Goal: Use online tool/utility: Utilize a website feature to perform a specific function

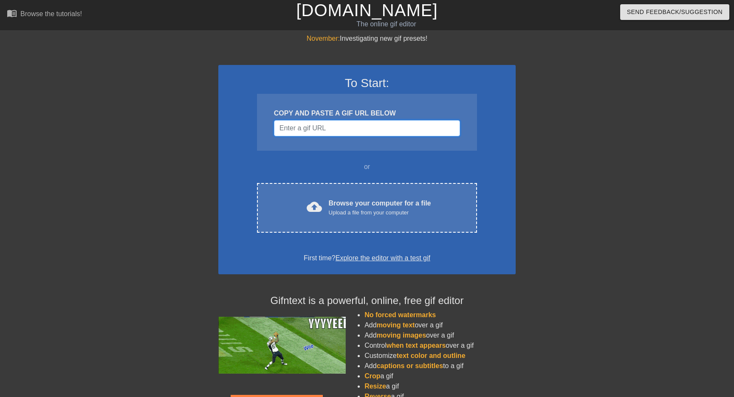
click at [325, 126] on input "Username" at bounding box center [367, 128] width 186 height 16
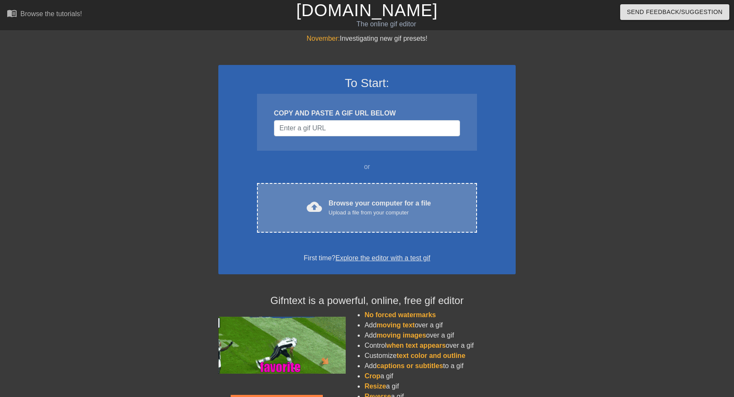
click at [380, 198] on div "cloud_upload Browse your computer for a file Upload a file from your computer C…" at bounding box center [367, 208] width 220 height 50
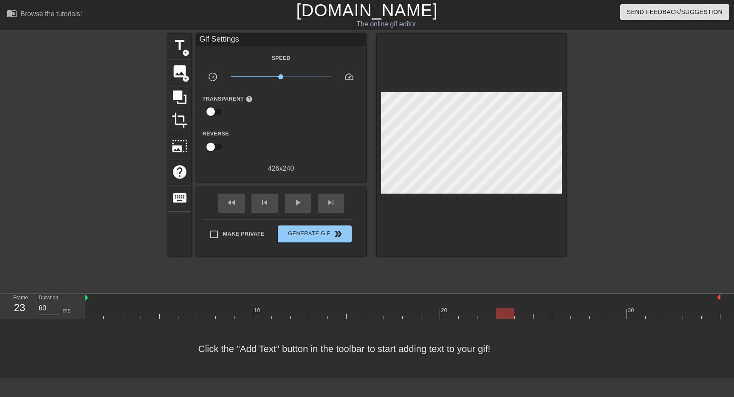
type input "70"
drag, startPoint x: 93, startPoint y: 314, endPoint x: 521, endPoint y: 318, distance: 428.7
click at [521, 318] on div at bounding box center [524, 313] width 18 height 11
click at [179, 48] on span "title" at bounding box center [180, 45] width 16 height 16
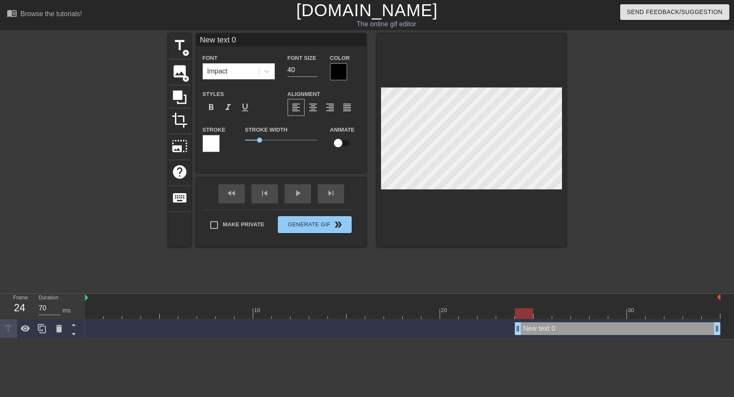
click at [333, 69] on div at bounding box center [338, 71] width 17 height 17
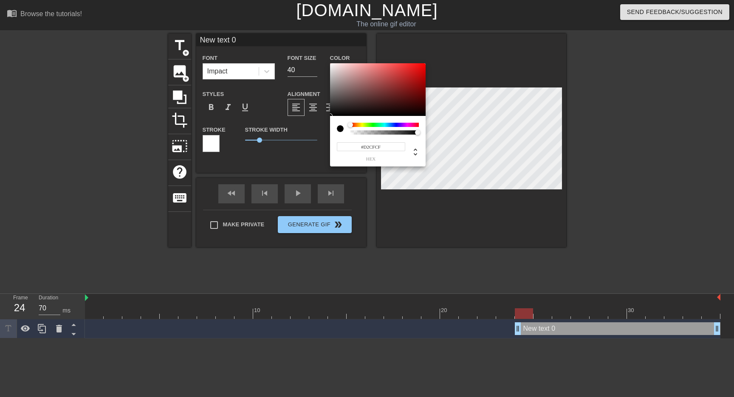
type input "#FFFFFF"
drag, startPoint x: 336, startPoint y: 86, endPoint x: 321, endPoint y: 46, distance: 42.6
click at [321, 46] on div "#FFFFFF hex" at bounding box center [367, 198] width 734 height 397
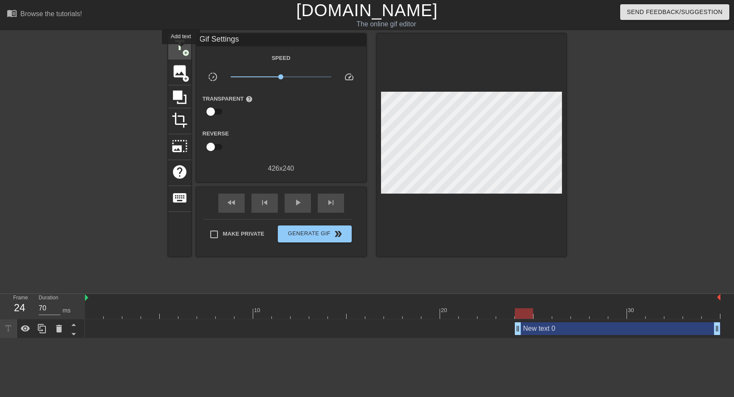
click at [181, 49] on span "title" at bounding box center [180, 45] width 16 height 16
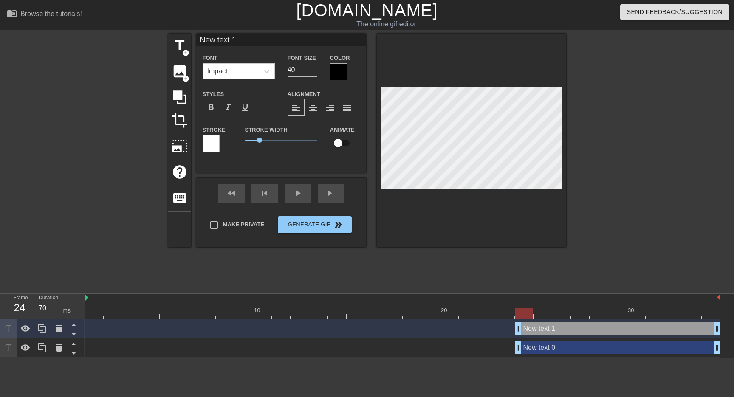
type input "Nw text 1"
type textarea "Nw text 1"
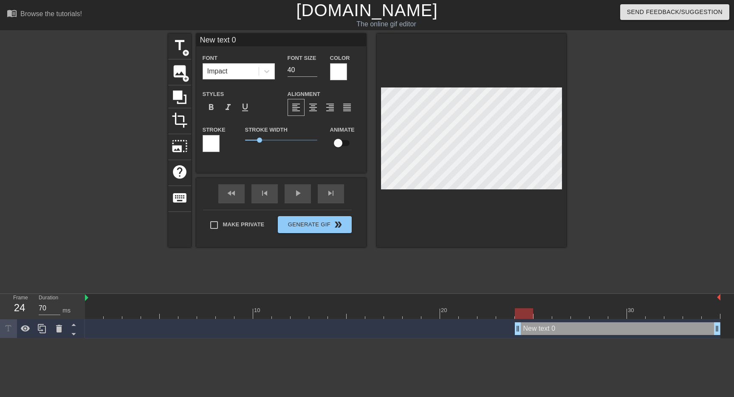
click at [210, 143] on div at bounding box center [211, 143] width 17 height 17
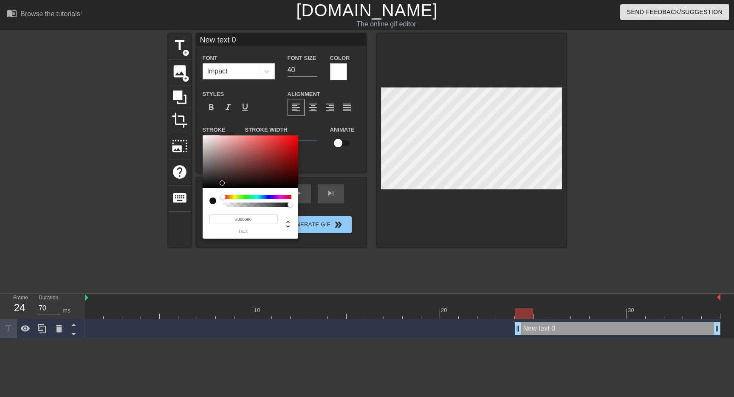
type input "#000000"
drag, startPoint x: 209, startPoint y: 173, endPoint x: 198, endPoint y: 200, distance: 28.6
click at [198, 199] on div "#000000 hex" at bounding box center [367, 198] width 734 height 397
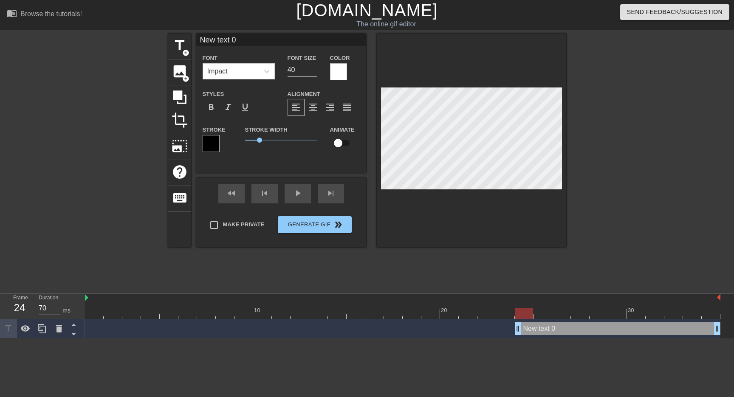
click at [262, 42] on input "New text 0" at bounding box center [281, 40] width 170 height 13
type input "[DEMOGRAPHIC_DATA] hææælj"
type input "Sliding into the weekend like.."
click at [334, 142] on input "checkbox" at bounding box center [338, 143] width 48 height 16
checkbox input "true"
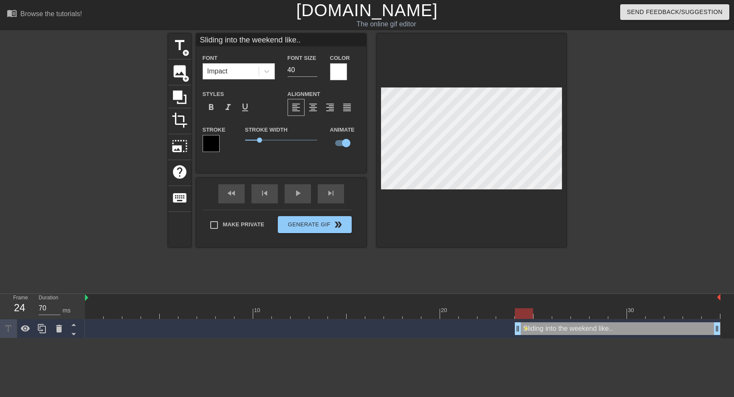
click at [101, 309] on div at bounding box center [403, 313] width 636 height 11
type input "70"
click at [181, 51] on span "title" at bounding box center [180, 45] width 16 height 16
type input "New text 2"
checkbox input "false"
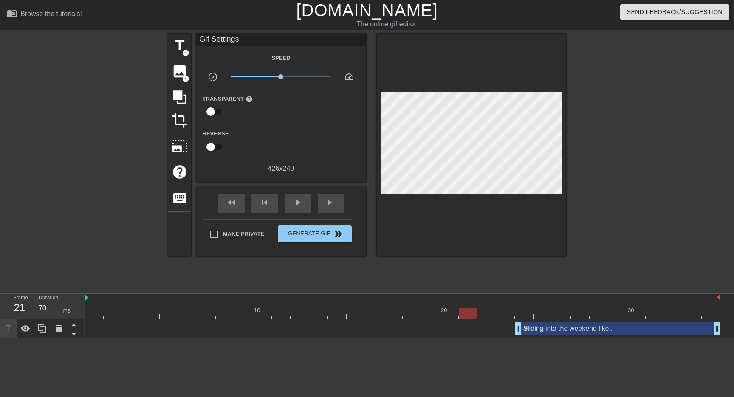
click at [554, 327] on div "Sliding into the weekend like.. drag_handle drag_handle" at bounding box center [618, 328] width 206 height 13
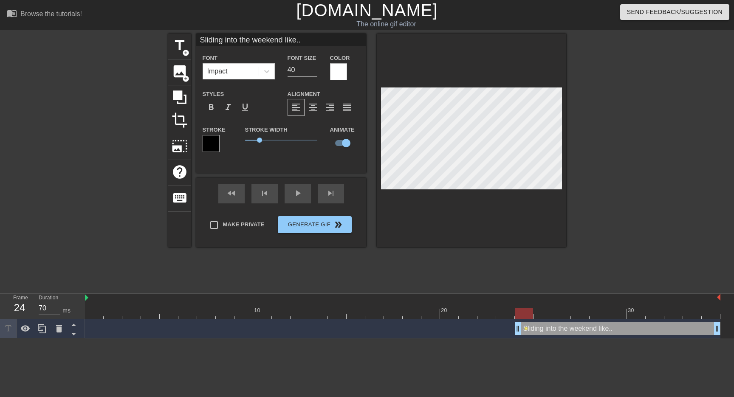
click at [520, 314] on div at bounding box center [403, 313] width 636 height 11
click at [539, 313] on div at bounding box center [403, 313] width 636 height 11
click at [560, 310] on div at bounding box center [403, 313] width 636 height 11
click at [520, 311] on div at bounding box center [403, 313] width 636 height 11
click at [541, 312] on div at bounding box center [403, 313] width 636 height 11
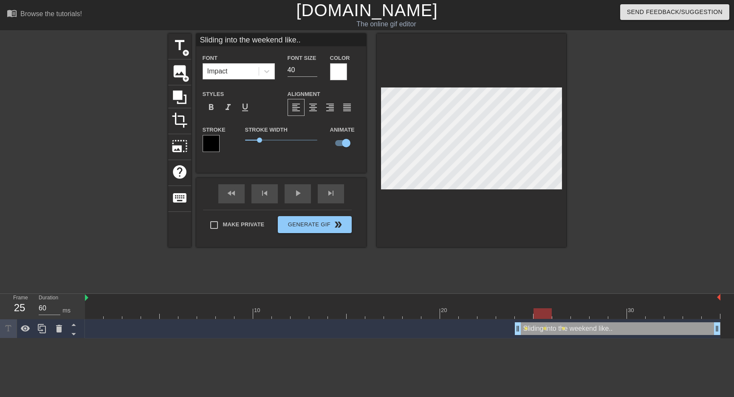
click at [556, 312] on div at bounding box center [403, 313] width 636 height 11
type input "70"
click at [576, 314] on div at bounding box center [403, 313] width 636 height 11
drag, startPoint x: 260, startPoint y: 141, endPoint x: 272, endPoint y: 142, distance: 12.0
click at [272, 142] on span "1.8" at bounding box center [271, 140] width 5 height 5
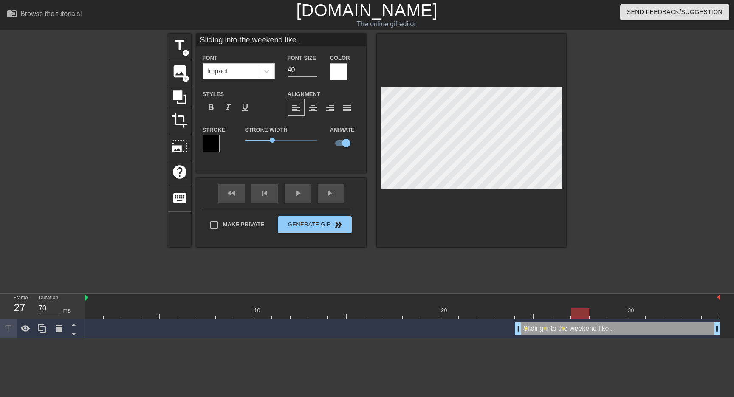
click at [297, 35] on input "Sliding into the weekend like.." at bounding box center [281, 40] width 170 height 13
click at [221, 41] on input "[DEMOGRAPHIC_DATA] Hææææælj!" at bounding box center [281, 40] width 170 height 13
drag, startPoint x: 266, startPoint y: 40, endPoint x: 217, endPoint y: 40, distance: 48.9
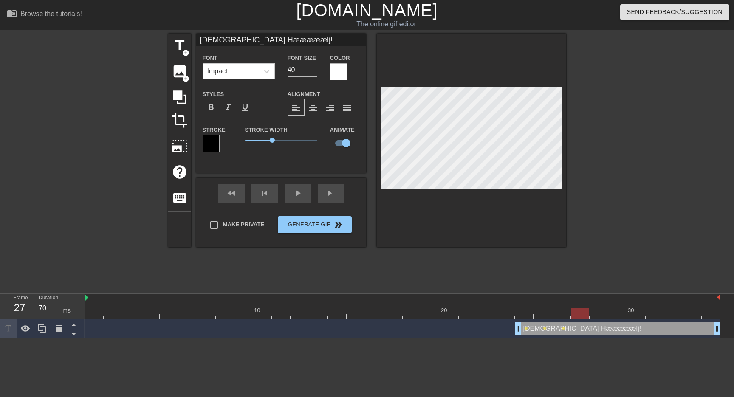
click at [217, 40] on input "[DEMOGRAPHIC_DATA] Hææææælj!" at bounding box center [281, 40] width 170 height 13
type input "[DEMOGRAPHIC_DATA] hee"
type input "Nå ær'e helg!!"
click at [655, 172] on div at bounding box center [640, 161] width 127 height 255
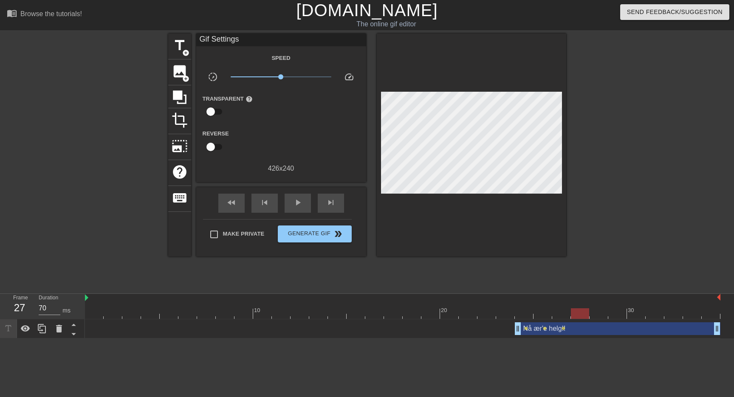
click at [523, 314] on div at bounding box center [403, 313] width 636 height 11
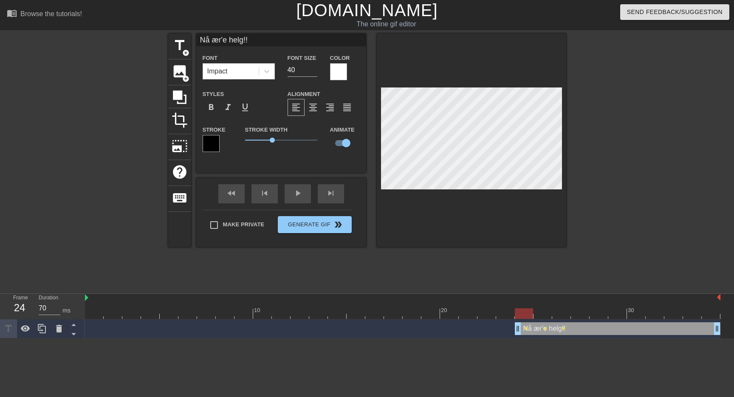
click at [541, 315] on div at bounding box center [403, 313] width 636 height 11
click at [563, 309] on div at bounding box center [403, 313] width 636 height 11
click at [582, 308] on div "10 20 30" at bounding box center [403, 306] width 636 height 25
click at [597, 307] on div at bounding box center [599, 308] width 19 height 11
click at [616, 312] on div at bounding box center [403, 313] width 636 height 11
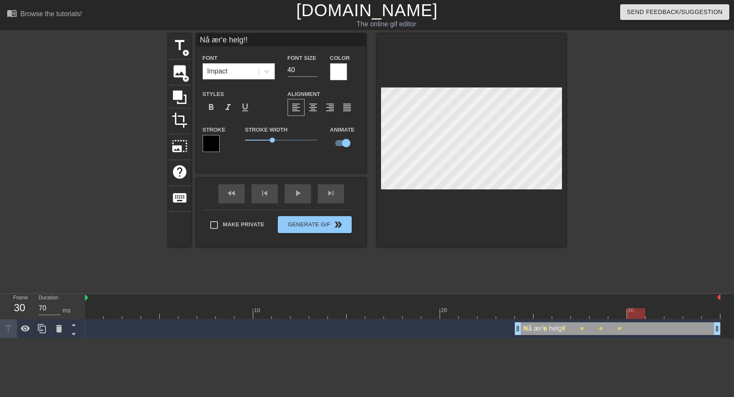
click at [634, 307] on div "30" at bounding box center [632, 310] width 8 height 8
click at [655, 313] on div at bounding box center [403, 313] width 636 height 11
click at [669, 312] on div at bounding box center [403, 313] width 636 height 11
click at [692, 308] on div at bounding box center [403, 313] width 636 height 11
click at [707, 311] on div at bounding box center [403, 313] width 636 height 11
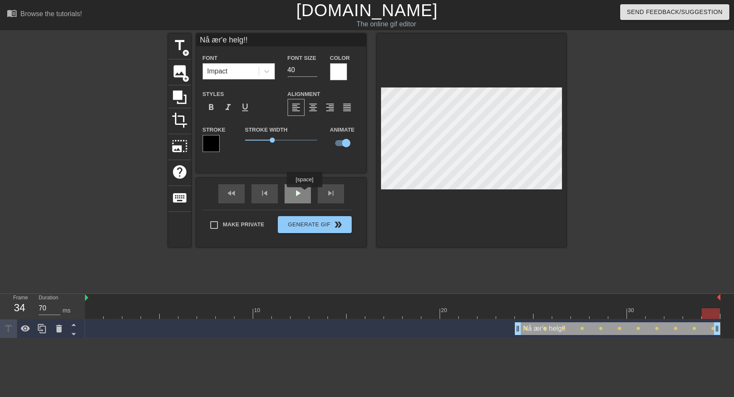
click at [299, 195] on div "play_arrow" at bounding box center [298, 193] width 26 height 19
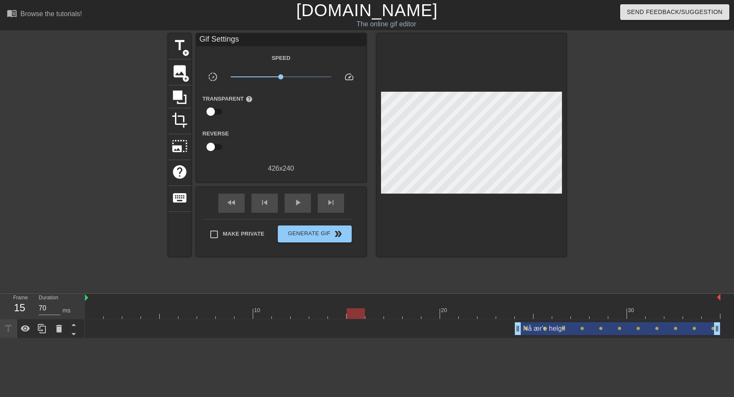
click at [530, 328] on div "Nå ær'e helg!! drag_handle drag_handle" at bounding box center [618, 328] width 206 height 13
click at [506, 313] on div at bounding box center [403, 313] width 636 height 11
drag, startPoint x: 506, startPoint y: 313, endPoint x: 531, endPoint y: 308, distance: 25.2
click at [531, 308] on div at bounding box center [524, 313] width 18 height 11
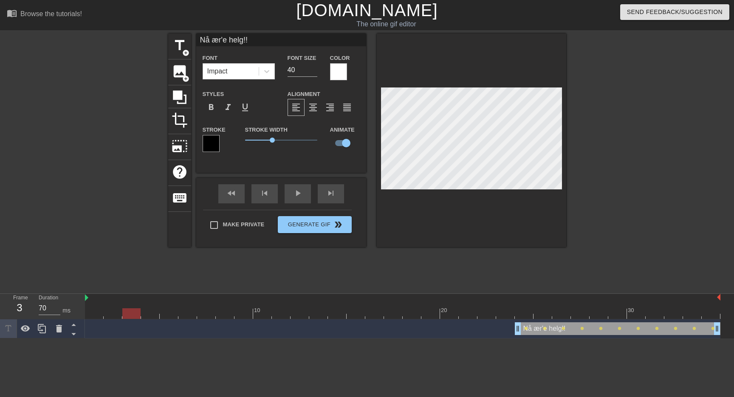
click at [545, 315] on div at bounding box center [403, 313] width 636 height 11
click at [562, 309] on div at bounding box center [403, 313] width 636 height 11
click at [579, 315] on div at bounding box center [403, 313] width 636 height 11
click at [597, 312] on div at bounding box center [403, 313] width 636 height 11
click at [514, 307] on div at bounding box center [505, 308] width 19 height 11
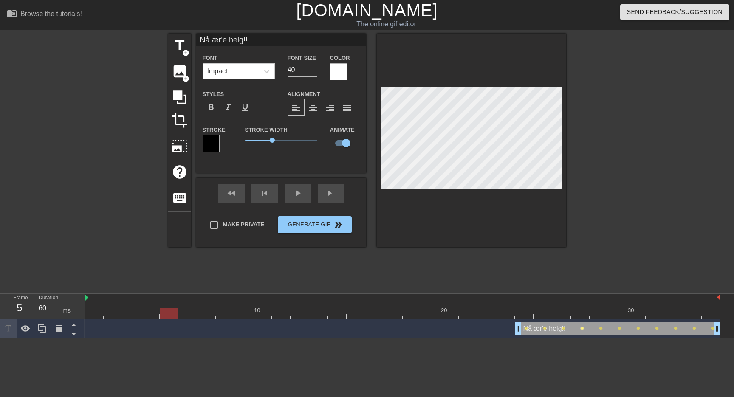
click at [582, 328] on span "lens" at bounding box center [582, 329] width 4 height 4
type input "70"
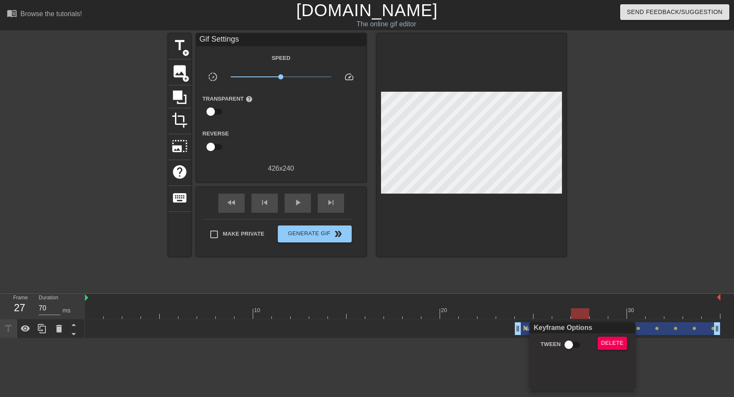
click at [594, 266] on div at bounding box center [367, 198] width 734 height 397
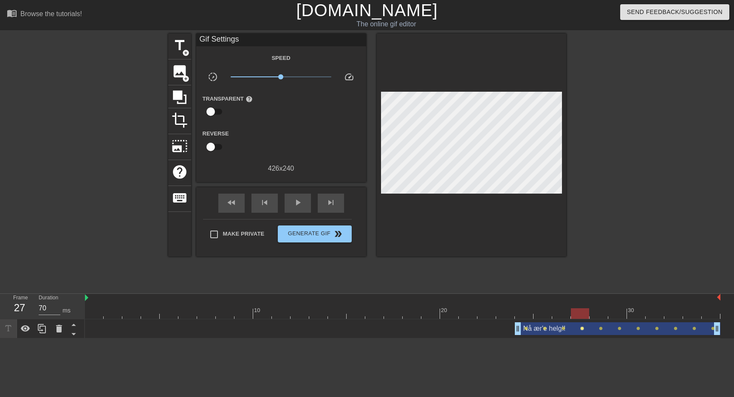
click at [582, 328] on span "lens" at bounding box center [582, 329] width 4 height 4
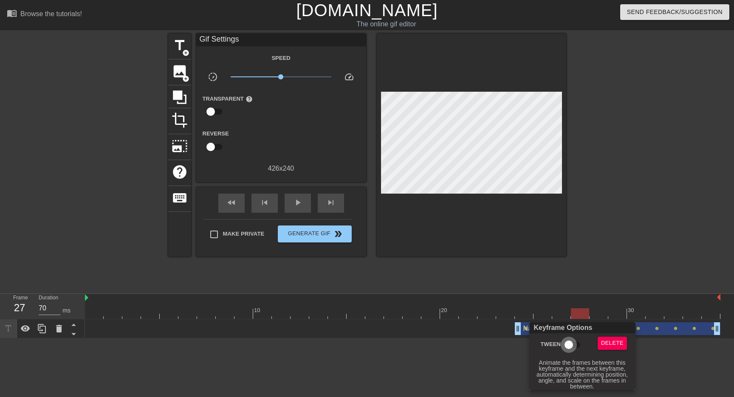
click at [572, 345] on input "Tween" at bounding box center [569, 345] width 48 height 16
checkbox input "true"
click at [628, 255] on div at bounding box center [367, 198] width 734 height 397
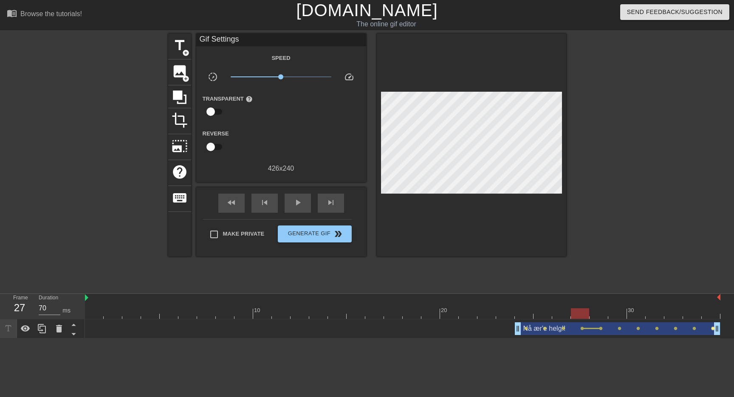
click at [711, 330] on span "lens" at bounding box center [713, 329] width 4 height 4
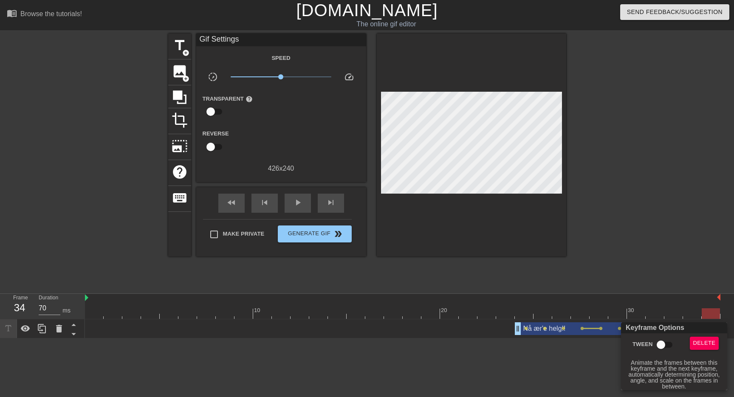
click at [660, 345] on input "Tween" at bounding box center [661, 345] width 48 height 16
checkbox input "true"
click at [443, 107] on div at bounding box center [367, 198] width 734 height 397
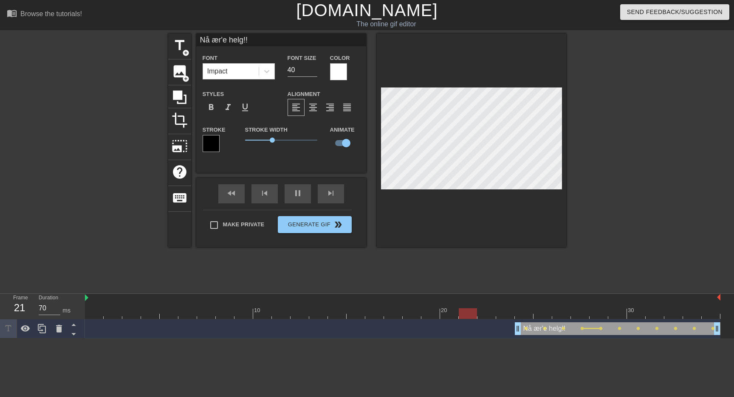
click at [668, 160] on div at bounding box center [640, 161] width 127 height 255
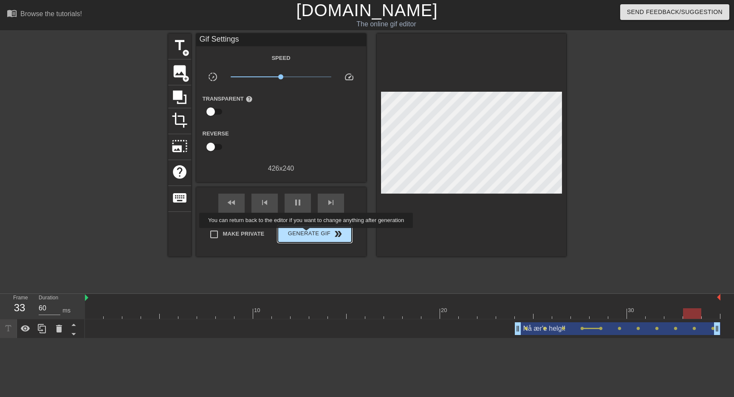
type input "70"
click at [312, 234] on span "Generate Gif double_arrow" at bounding box center [314, 234] width 67 height 10
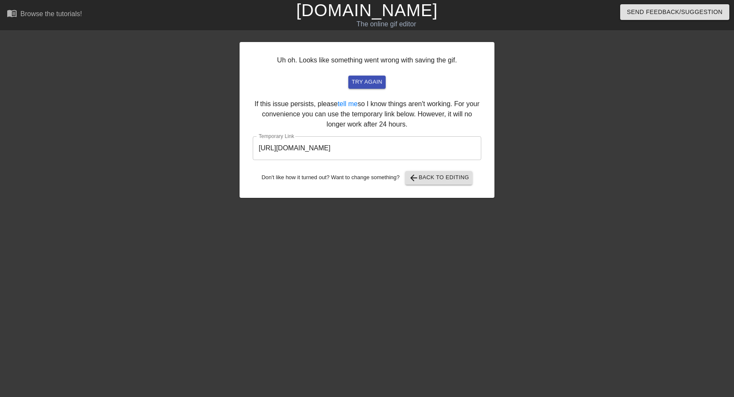
click at [423, 149] on input "[URL][DOMAIN_NAME]" at bounding box center [367, 148] width 229 height 24
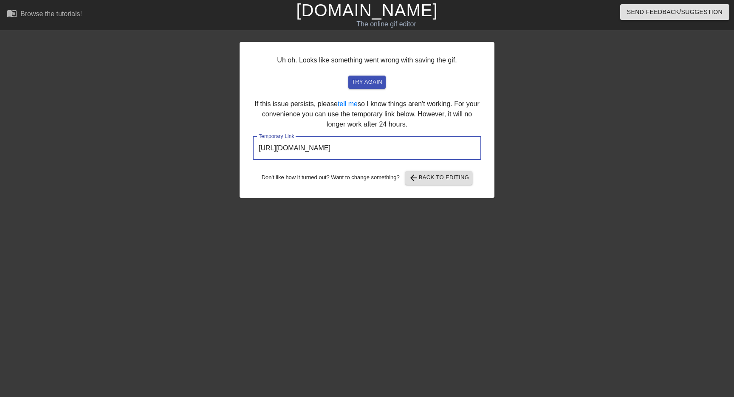
click at [423, 149] on input "[URL][DOMAIN_NAME]" at bounding box center [367, 148] width 229 height 24
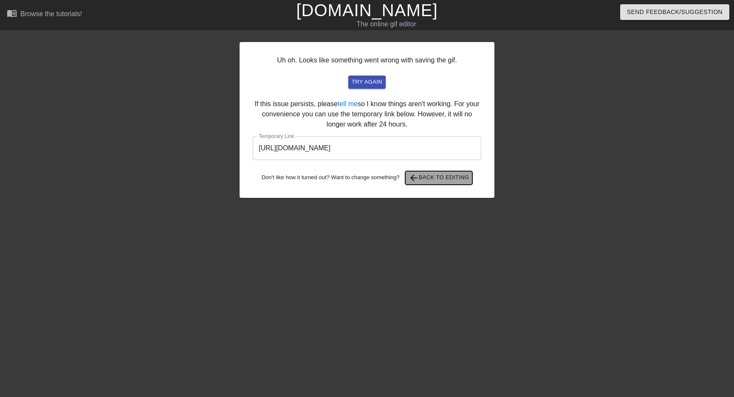
click at [455, 177] on span "arrow_back Back to Editing" at bounding box center [439, 178] width 61 height 10
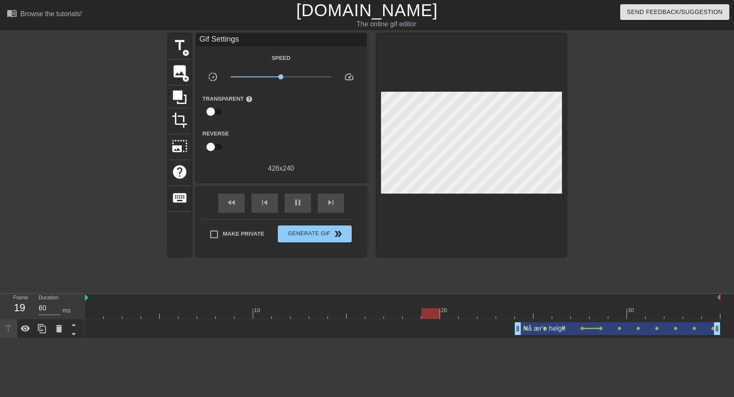
type input "70"
click at [536, 325] on div "Nå ær'e helg!! drag_handle drag_handle" at bounding box center [618, 328] width 206 height 13
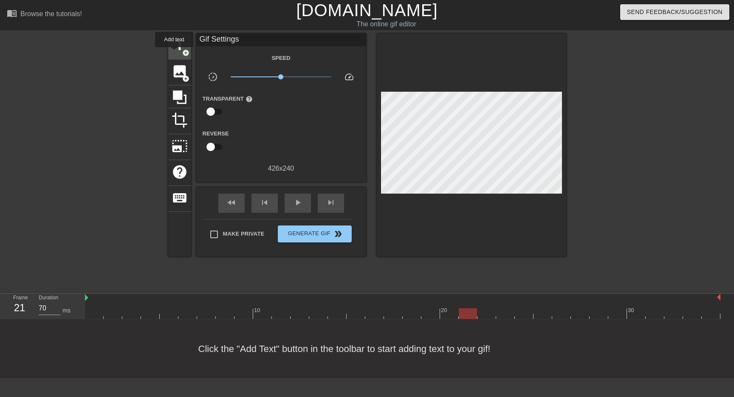
click at [175, 53] on span "title" at bounding box center [180, 45] width 16 height 16
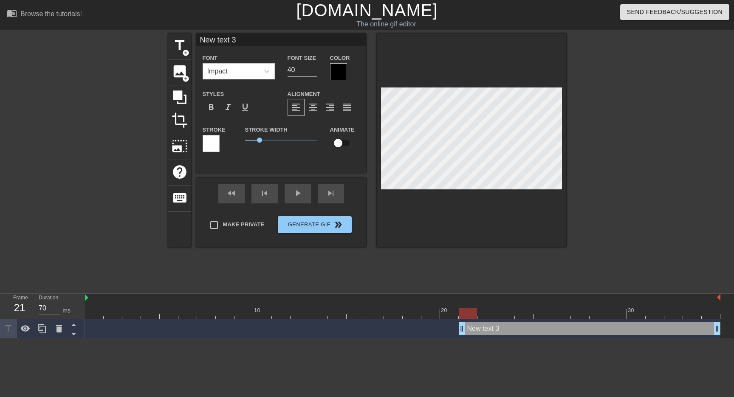
click at [336, 72] on div at bounding box center [338, 71] width 17 height 17
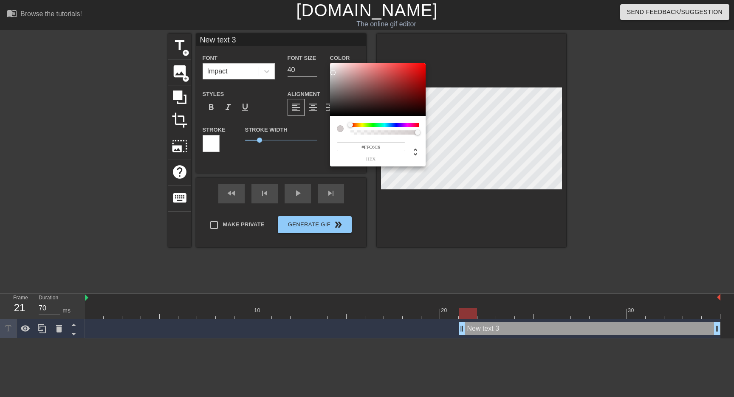
type input "#FFFFFF"
drag, startPoint x: 333, startPoint y: 74, endPoint x: 328, endPoint y: 53, distance: 22.3
click at [328, 53] on div "#FFFFFF hex" at bounding box center [367, 198] width 734 height 397
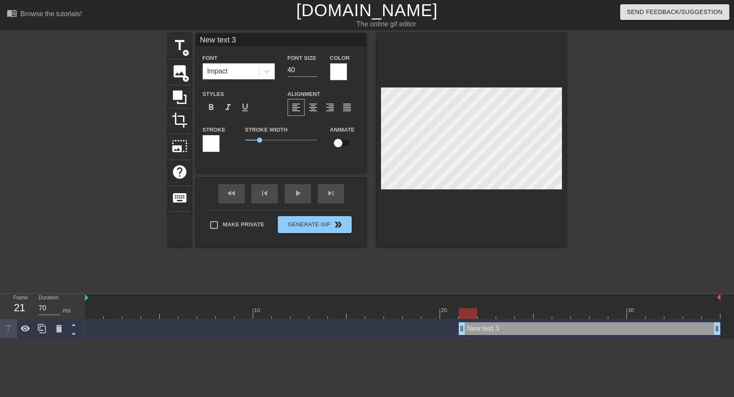
click at [206, 139] on div at bounding box center [211, 143] width 17 height 17
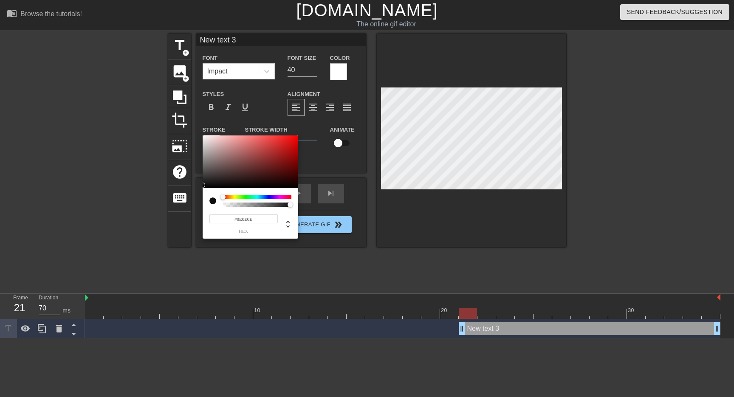
type input "#000000"
drag, startPoint x: 213, startPoint y: 165, endPoint x: 196, endPoint y: 199, distance: 38.2
click at [196, 199] on div "#000000 hex" at bounding box center [367, 198] width 734 height 397
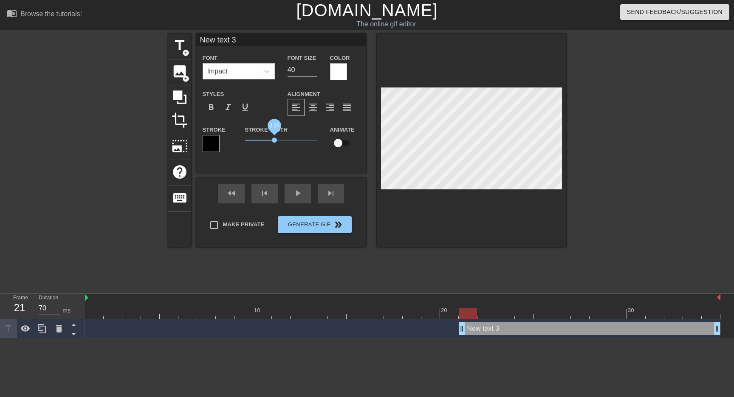
drag, startPoint x: 258, startPoint y: 140, endPoint x: 274, endPoint y: 139, distance: 16.2
click at [274, 139] on span "2.05" at bounding box center [274, 140] width 5 height 5
click at [273, 42] on input "New text 3" at bounding box center [281, 40] width 170 height 13
type input "N"
type input "Hææææælj!!"
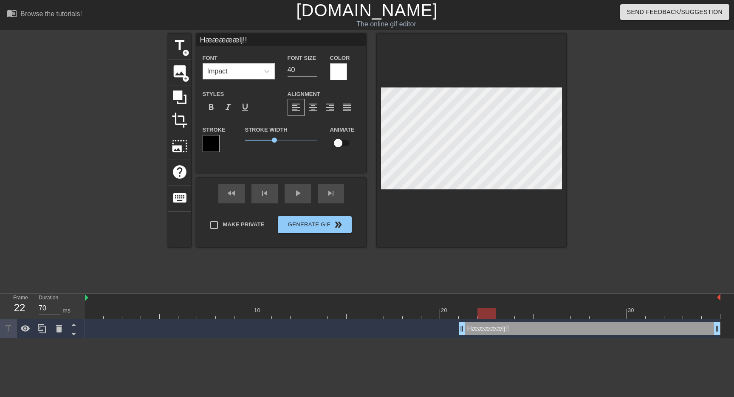
click at [486, 316] on div at bounding box center [403, 313] width 636 height 11
type input "60"
click at [259, 43] on input "Hææææælj!!" at bounding box center [281, 40] width 170 height 13
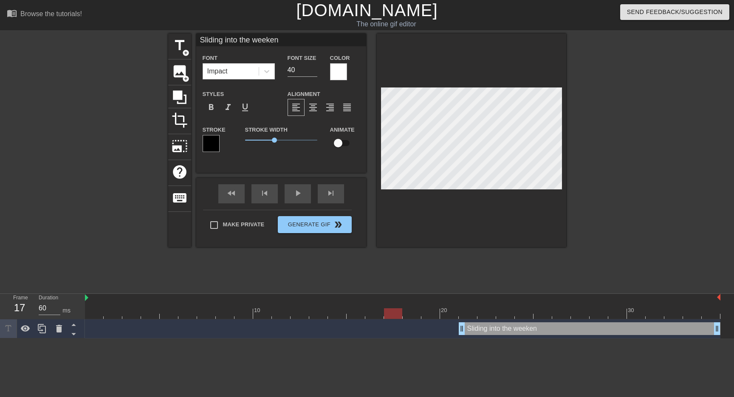
type input "Sliding into the weekend"
click at [654, 182] on div at bounding box center [640, 161] width 127 height 255
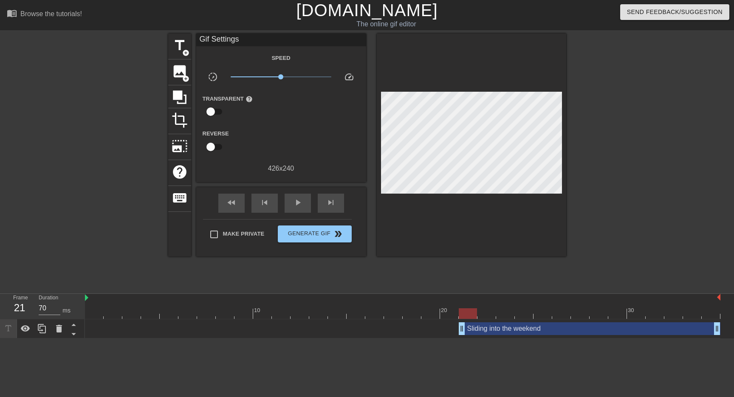
click at [463, 310] on div at bounding box center [403, 313] width 636 height 11
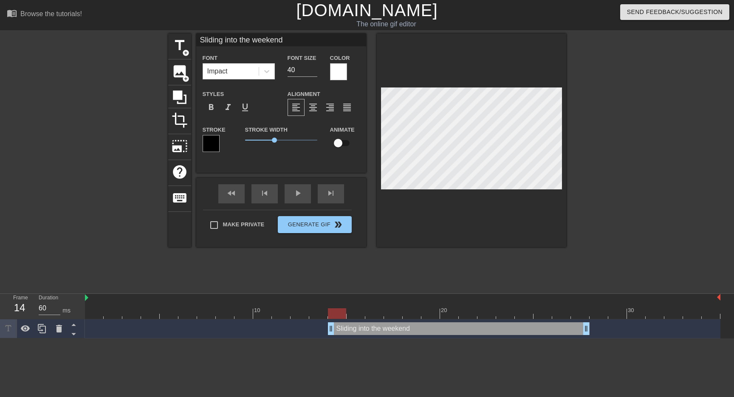
drag, startPoint x: 512, startPoint y: 330, endPoint x: 385, endPoint y: 335, distance: 127.6
click at [385, 335] on div "Sliding into the weekend drag_handle drag_handle" at bounding box center [403, 329] width 636 height 19
click at [293, 301] on div at bounding box center [403, 298] width 636 height 8
click at [97, 314] on div at bounding box center [403, 313] width 636 height 11
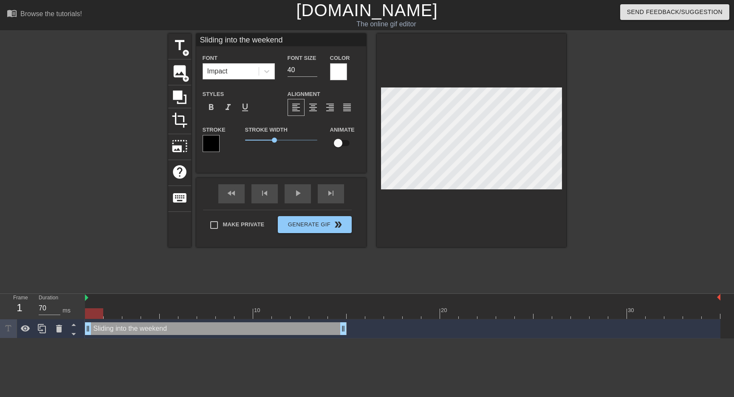
drag, startPoint x: 362, startPoint y: 328, endPoint x: 123, endPoint y: 332, distance: 238.8
click at [123, 332] on div "Sliding into the weekend drag_handle drag_handle" at bounding box center [216, 328] width 262 height 13
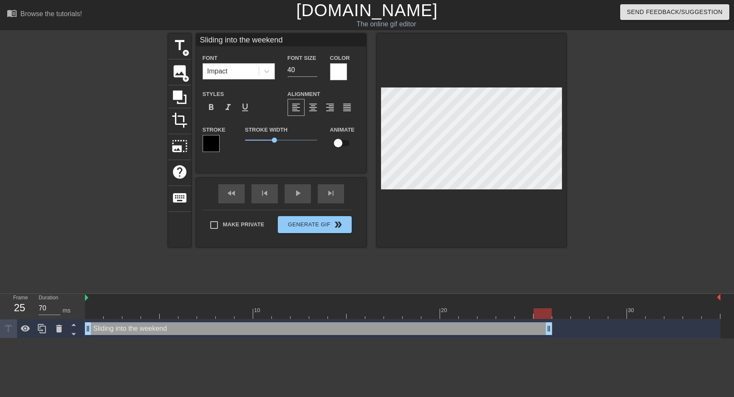
drag, startPoint x: 345, startPoint y: 332, endPoint x: 548, endPoint y: 344, distance: 203.9
click at [548, 339] on html "menu_book Browse the tutorials! [DOMAIN_NAME] The online gif editor Send Feedba…" at bounding box center [367, 169] width 734 height 339
drag, startPoint x: 546, startPoint y: 331, endPoint x: 529, endPoint y: 331, distance: 17.8
drag, startPoint x: 529, startPoint y: 331, endPoint x: 508, endPoint y: 332, distance: 20.4
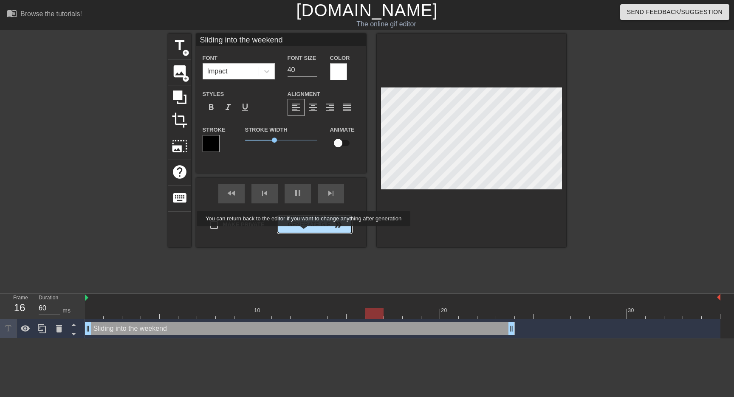
type input "70"
click at [309, 232] on button "Generate Gif double_arrow" at bounding box center [315, 224] width 74 height 17
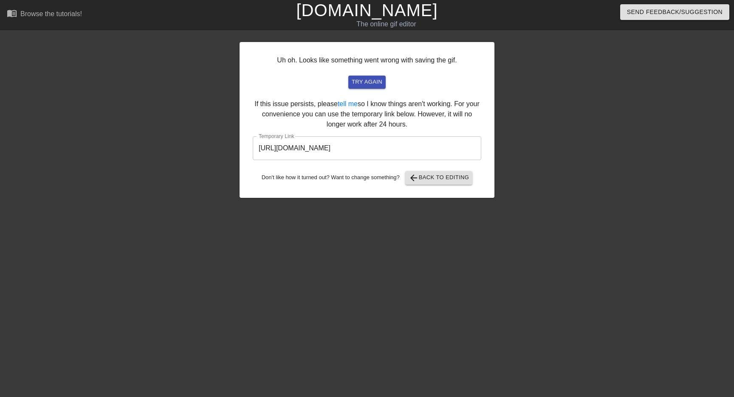
click at [406, 156] on input "[URL][DOMAIN_NAME]" at bounding box center [367, 148] width 229 height 24
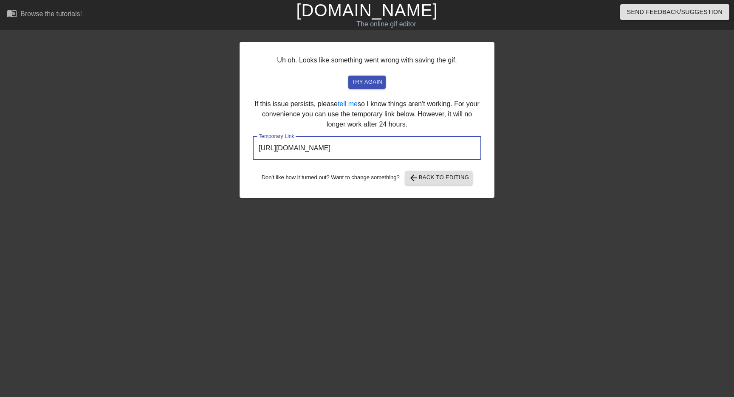
click at [406, 156] on input "[URL][DOMAIN_NAME]" at bounding box center [367, 148] width 229 height 24
